Goal: Communication & Community: Answer question/provide support

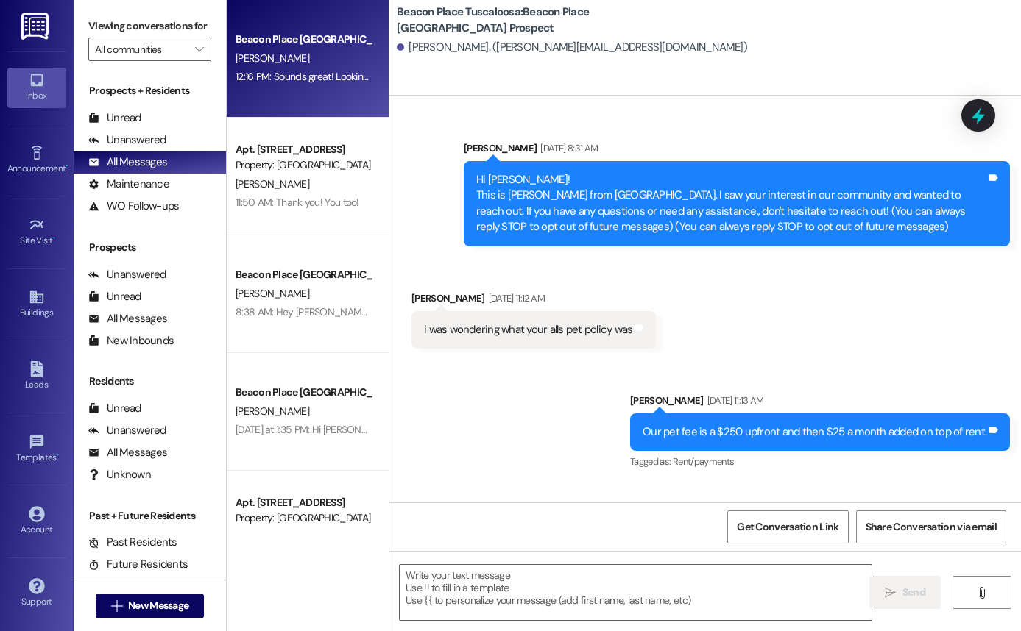
click at [256, 78] on div "12:16 PM: Sounds great! Looking forward to seeing you then! 12:16 PM: Sounds gr…" at bounding box center [361, 76] width 252 height 13
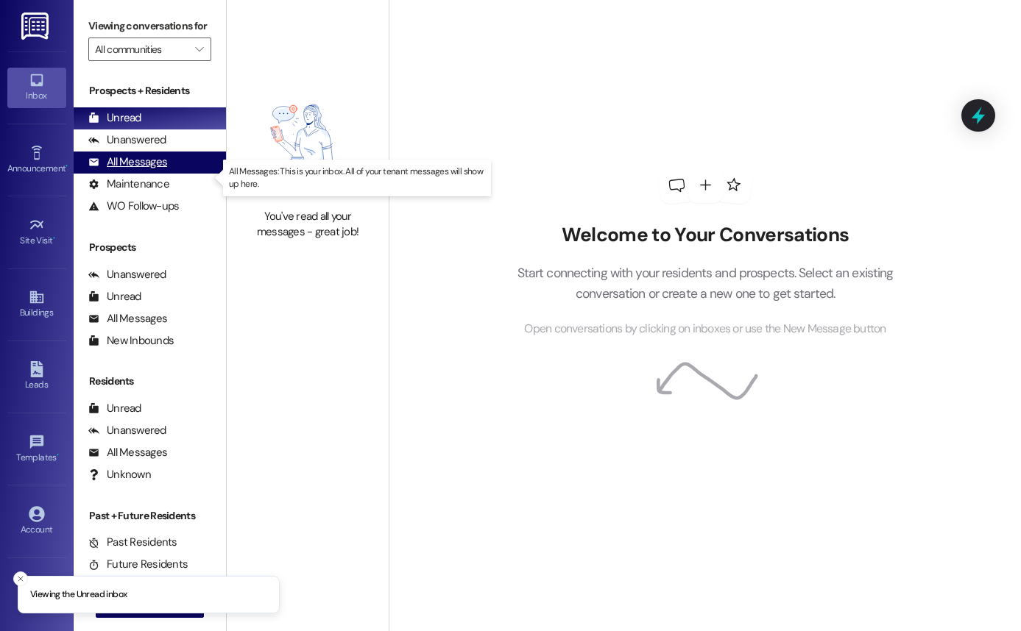
click at [154, 170] on div "All Messages" at bounding box center [127, 162] width 79 height 15
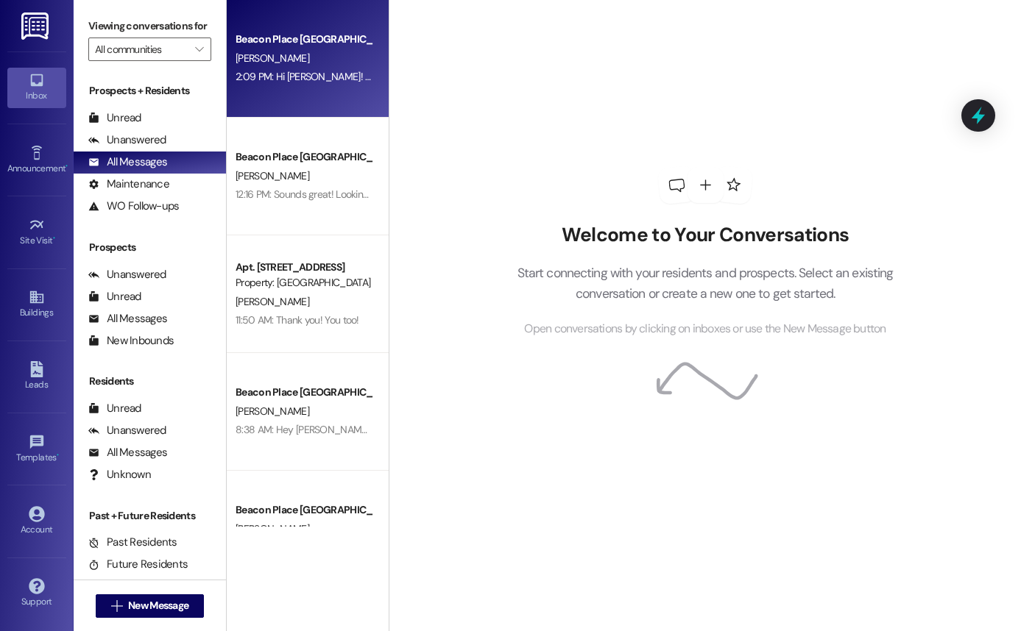
click at [325, 60] on div "[PERSON_NAME]" at bounding box center [303, 58] width 139 height 18
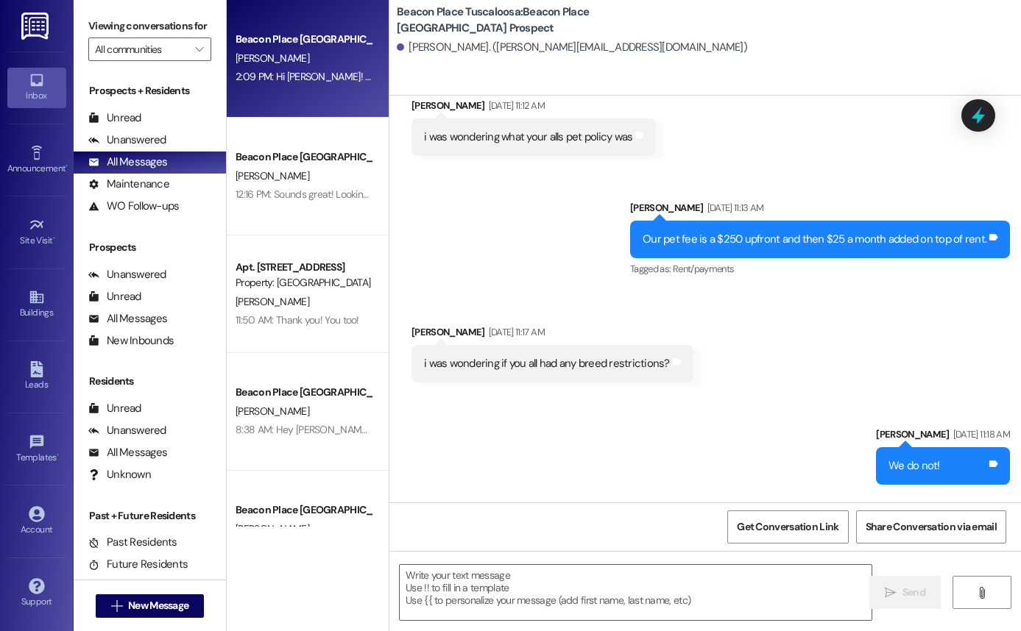
scroll to position [321, 0]
